Goal: Transaction & Acquisition: Purchase product/service

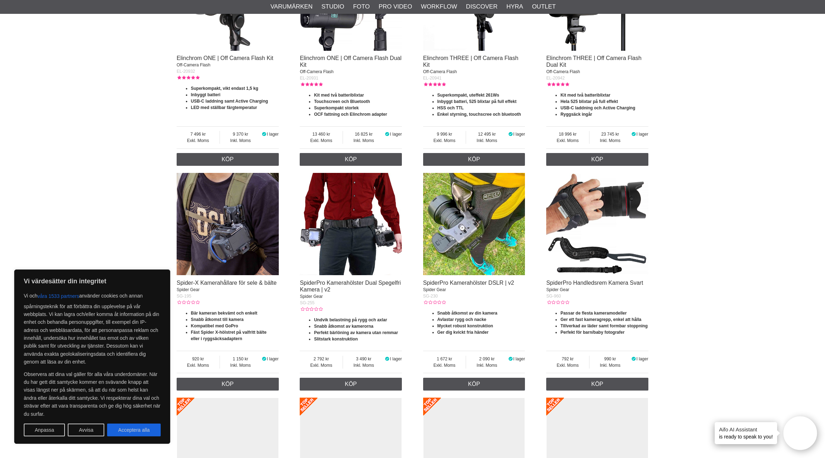
scroll to position [881, 0]
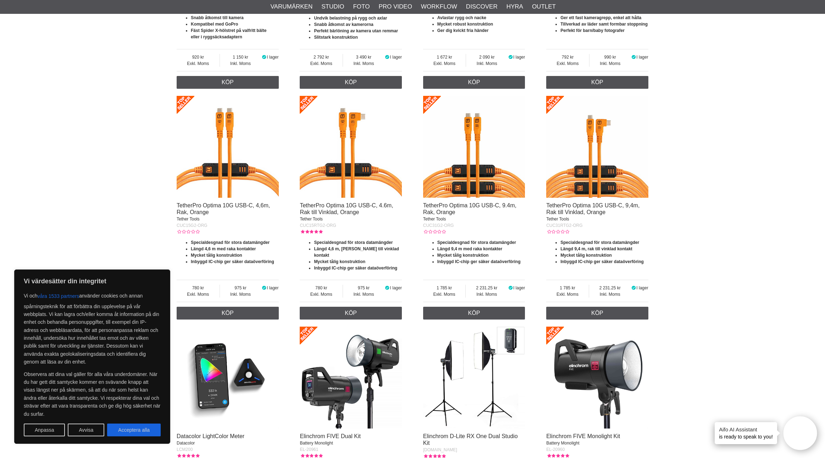
drag, startPoint x: 145, startPoint y: 432, endPoint x: 146, endPoint y: 428, distance: 3.7
click at [146, 431] on button "Acceptera alla" at bounding box center [134, 429] width 54 height 13
checkbox input "true"
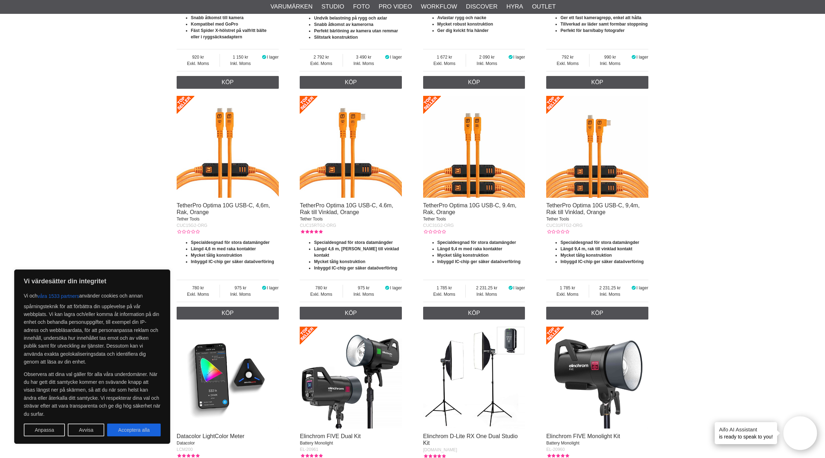
checkbox input "true"
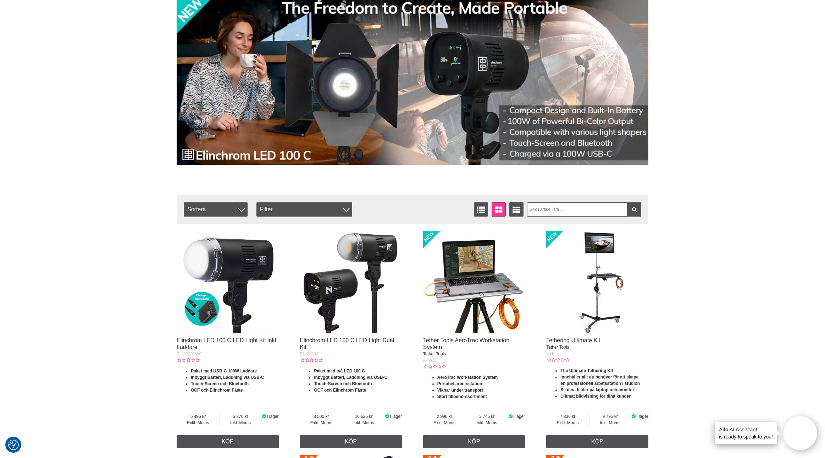
scroll to position [0, 0]
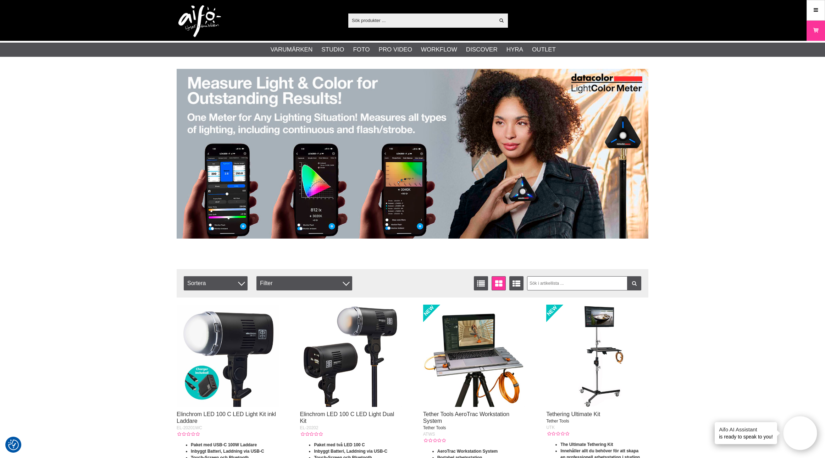
click at [390, 20] on input "text" at bounding box center [421, 20] width 146 height 11
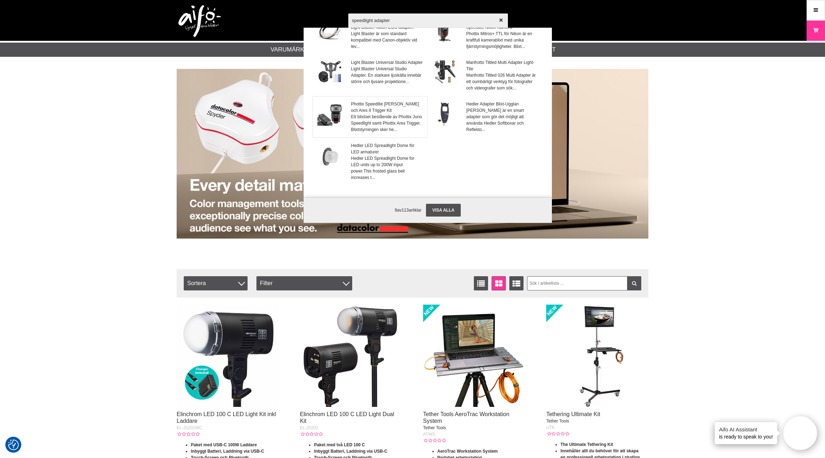
scroll to position [78, 0]
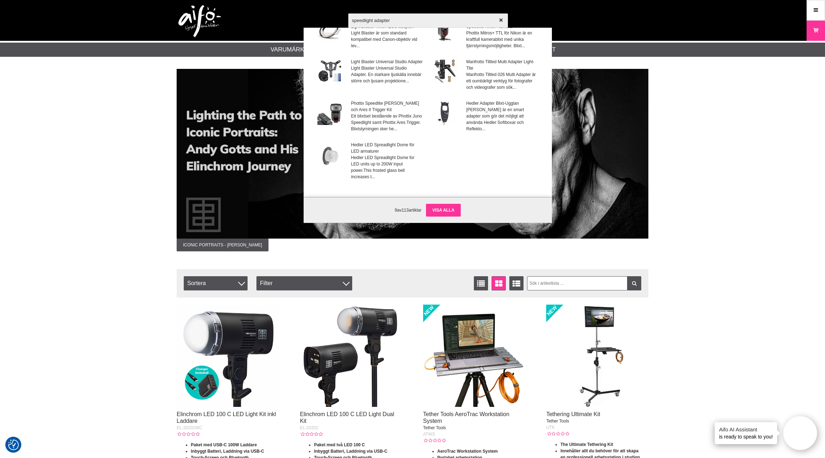
type input "speedlight adapter"
click at [447, 208] on link "Visa alla" at bounding box center [443, 210] width 35 height 13
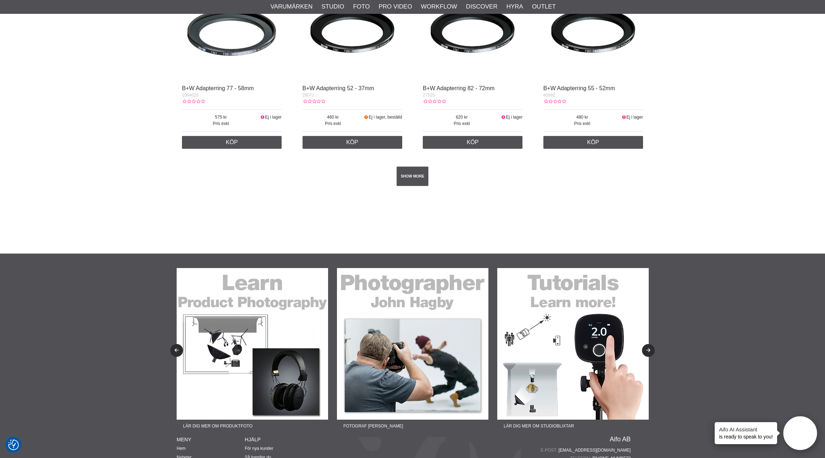
scroll to position [1148, 0]
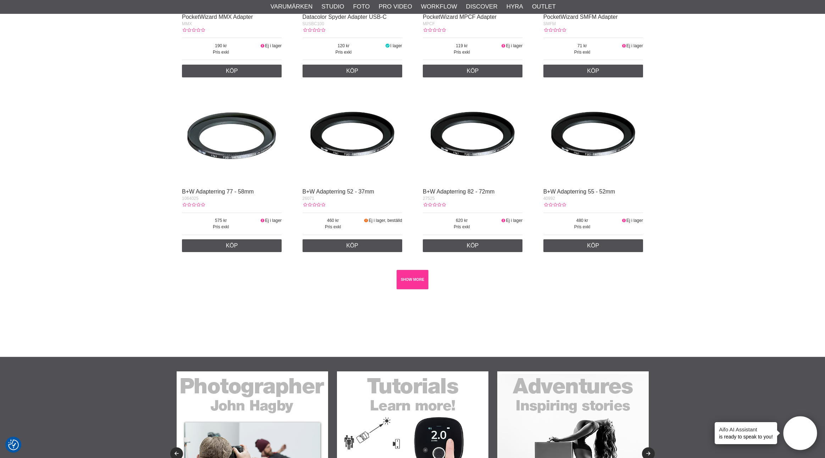
click at [406, 289] on link "SHOW MORE" at bounding box center [413, 280] width 32 height 20
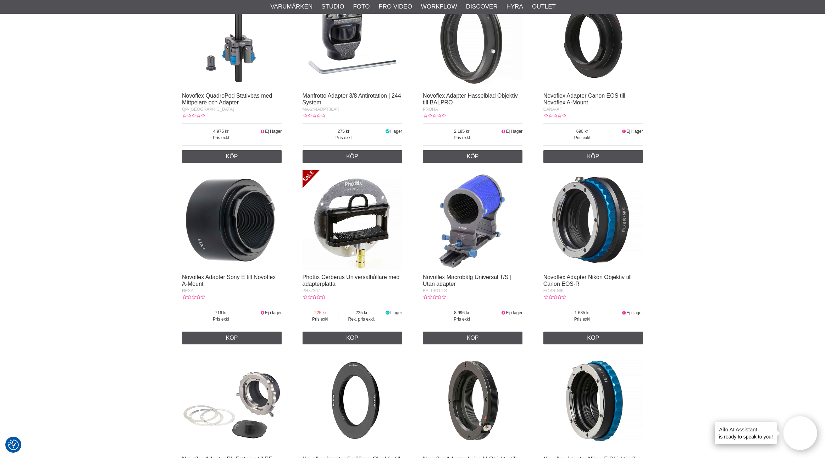
scroll to position [6838, 0]
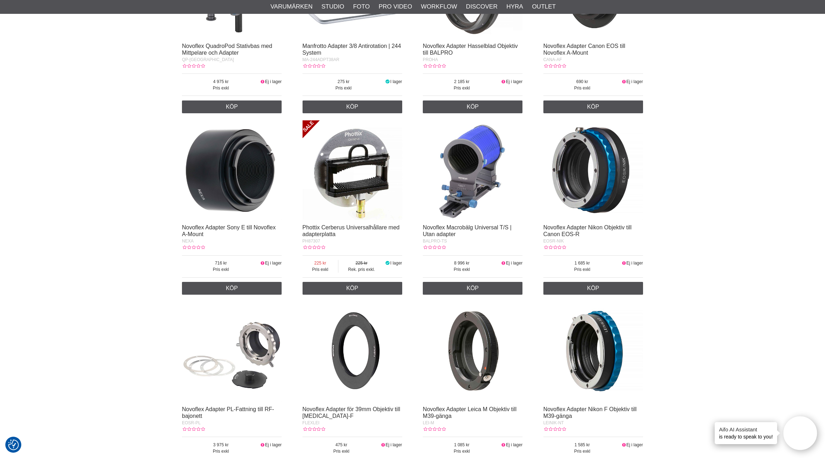
click at [354, 220] on img at bounding box center [353, 170] width 100 height 100
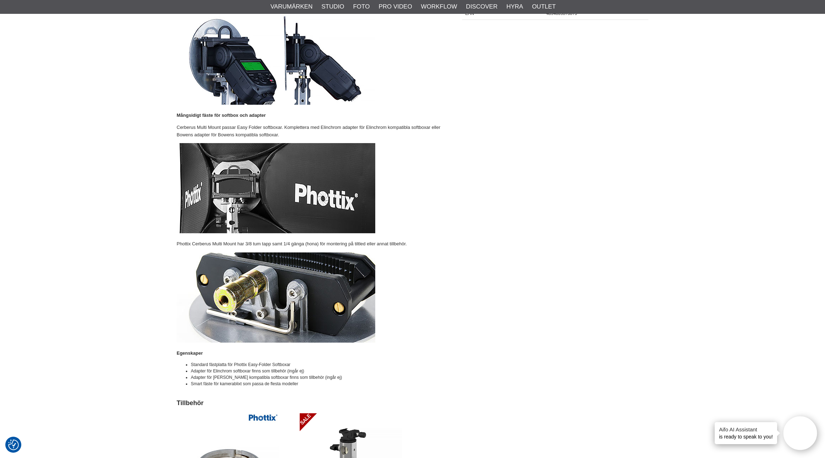
scroll to position [197, 0]
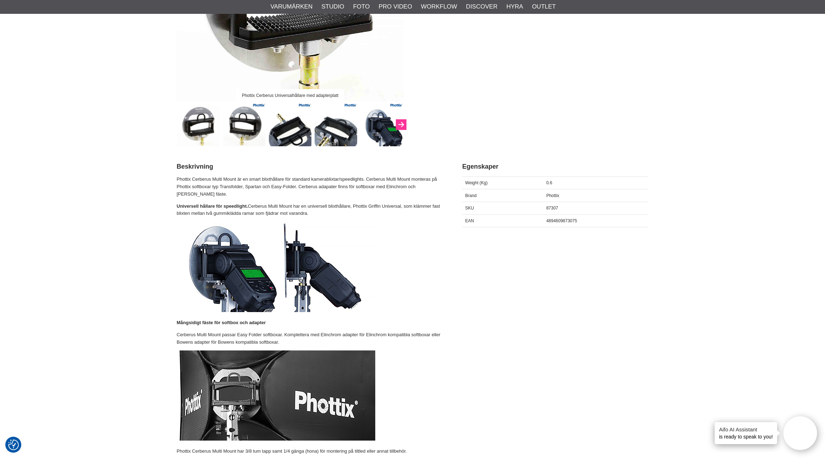
click at [399, 126] on icon "Next" at bounding box center [401, 125] width 9 height 6
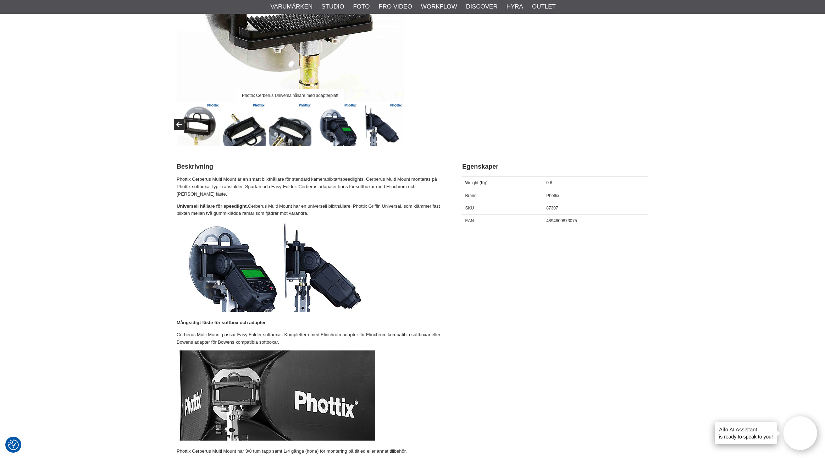
click at [399, 126] on img at bounding box center [381, 124] width 43 height 43
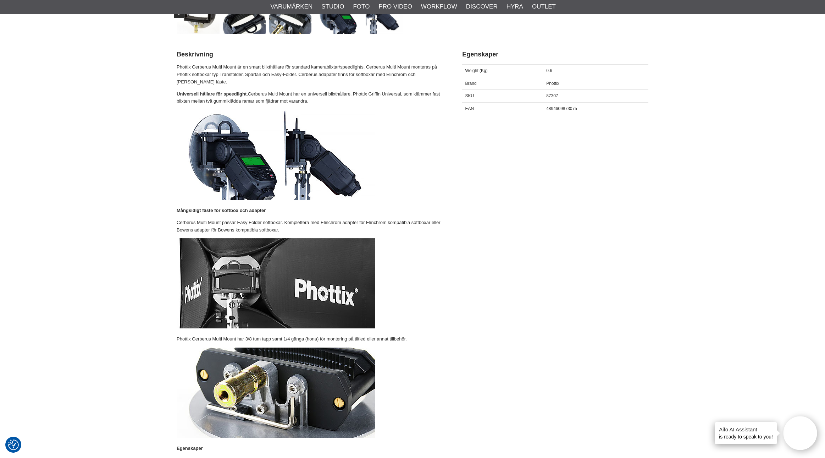
scroll to position [0, 0]
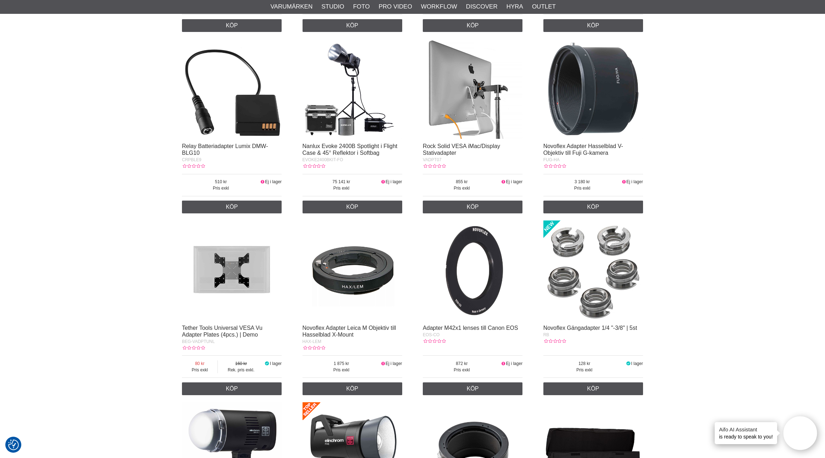
scroll to position [10529, 0]
